Goal: Task Accomplishment & Management: Manage account settings

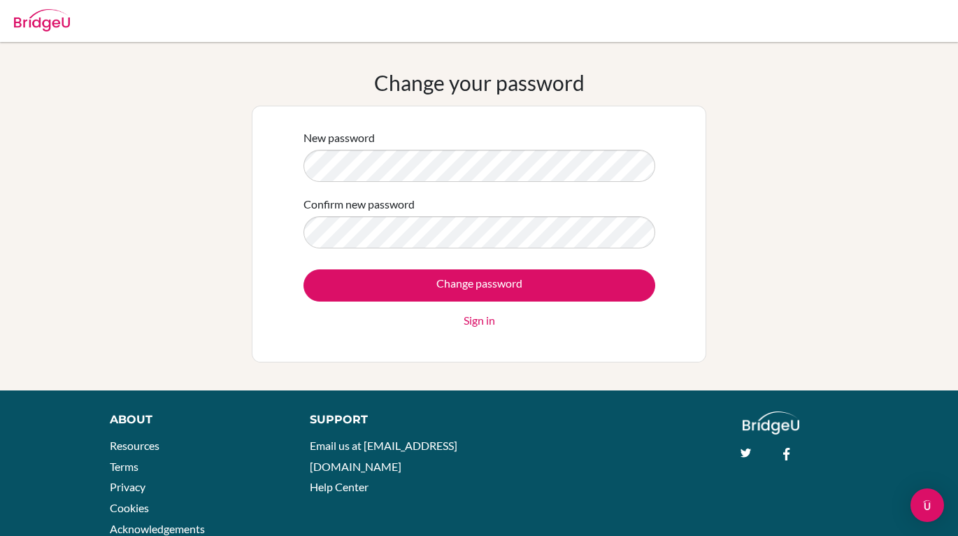
click at [62, 15] on img at bounding box center [42, 20] width 56 height 22
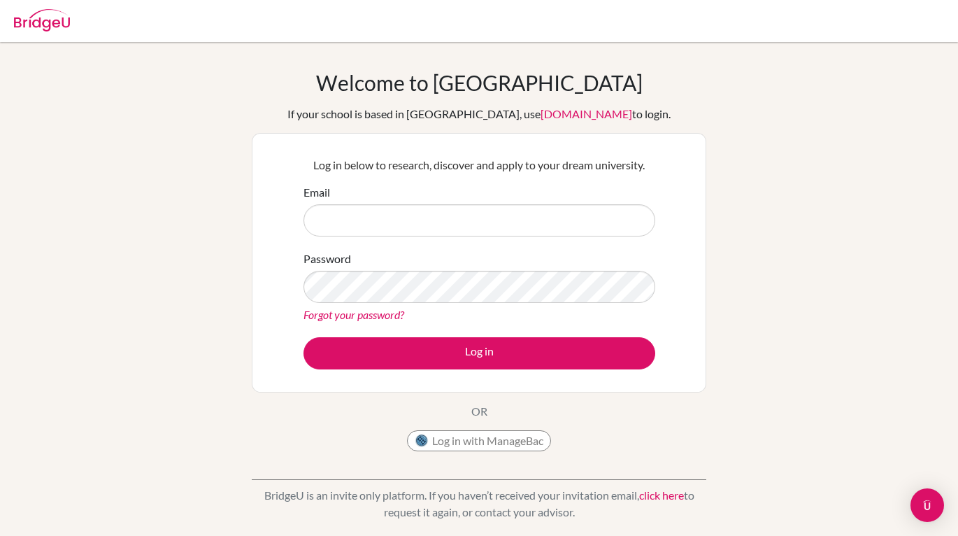
click at [59, 19] on img at bounding box center [42, 20] width 56 height 22
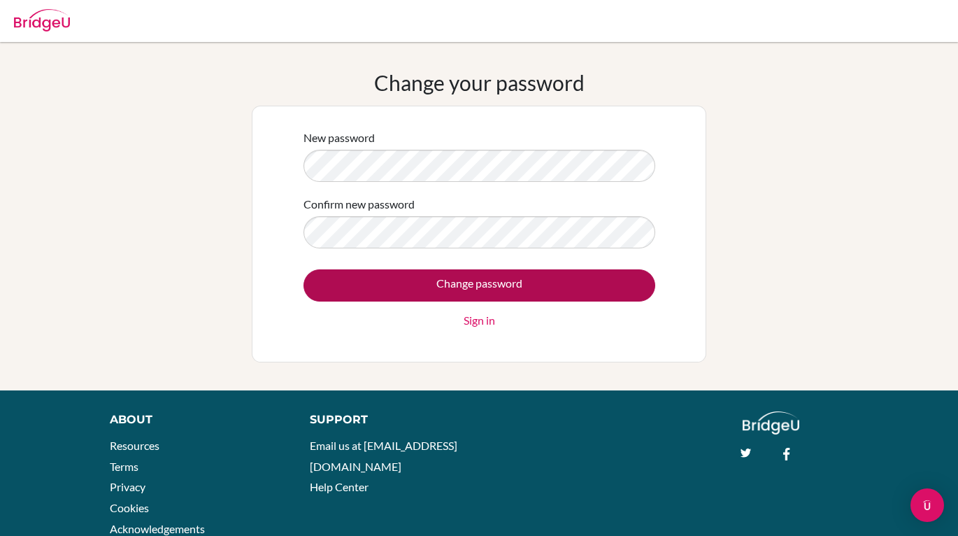
click at [449, 280] on input "Change password" at bounding box center [479, 285] width 352 height 32
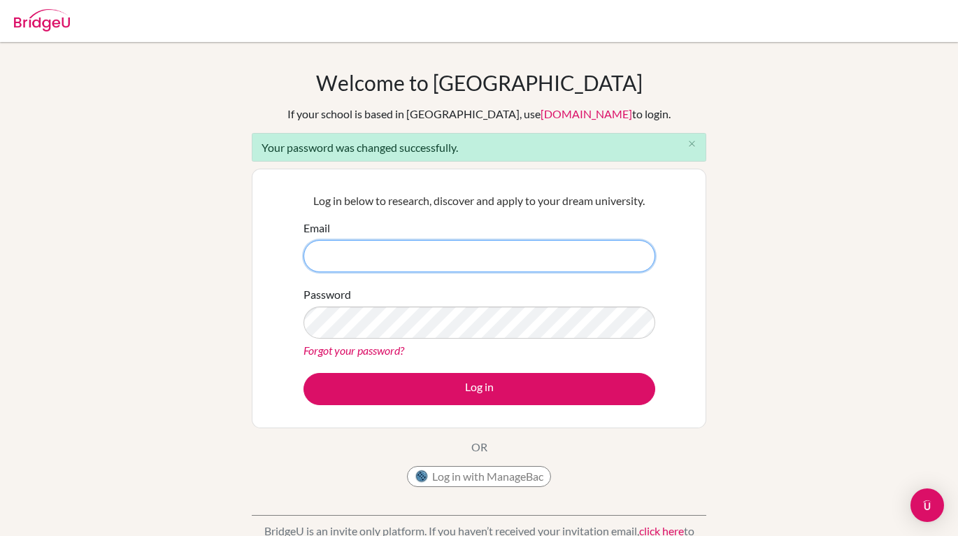
click at [497, 248] on input "Email" at bounding box center [479, 256] width 352 height 32
type input "[EMAIL_ADDRESS][DOMAIN_NAME]"
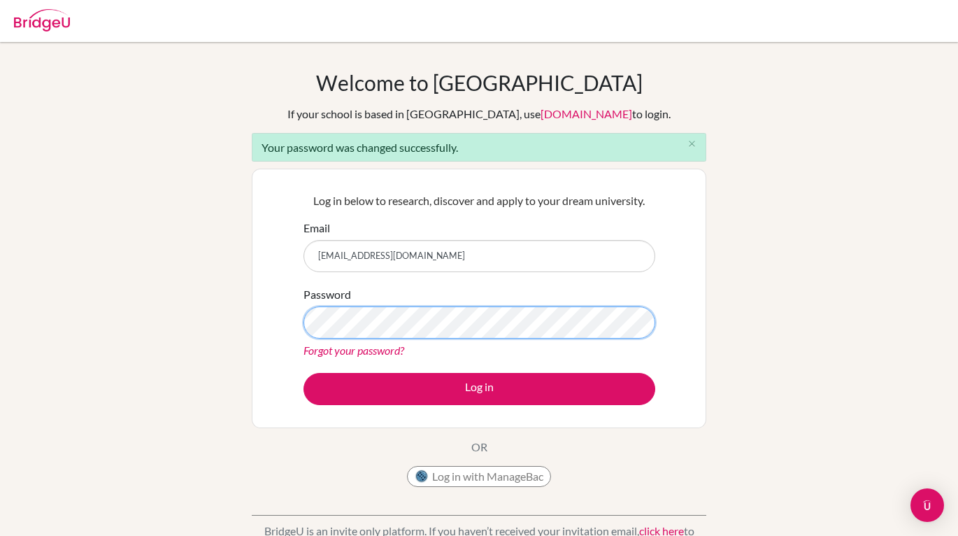
click at [479, 388] on button "Log in" at bounding box center [479, 389] width 352 height 32
